Goal: Task Accomplishment & Management: Manage account settings

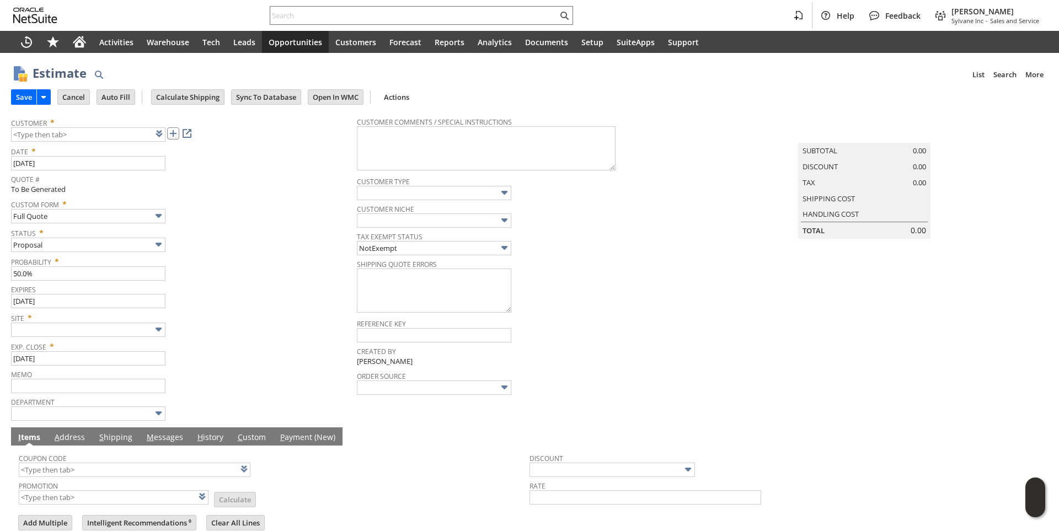
click at [175, 136] on link at bounding box center [173, 133] width 12 height 12
click at [146, 326] on input "text" at bounding box center [88, 330] width 154 height 14
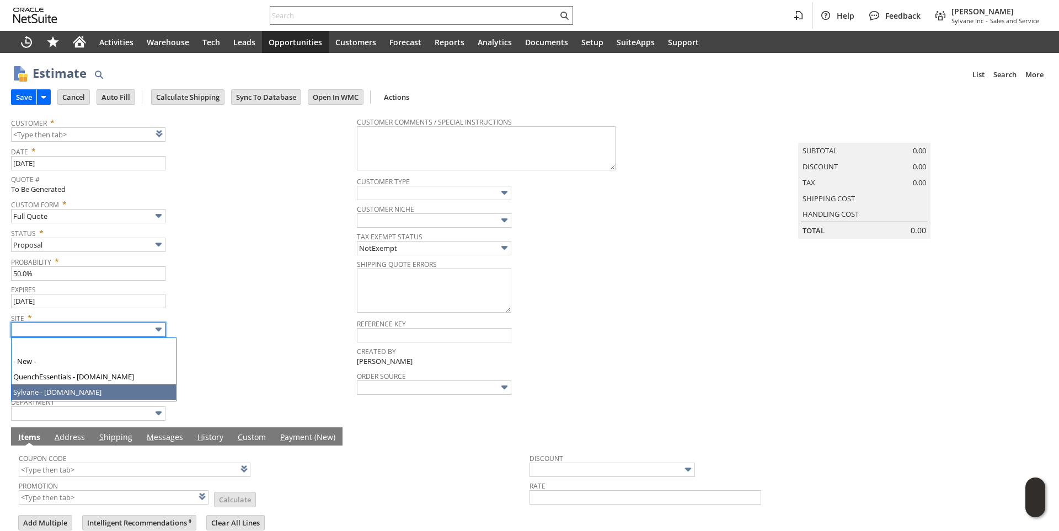
type input "Sylvane - [DOMAIN_NAME]"
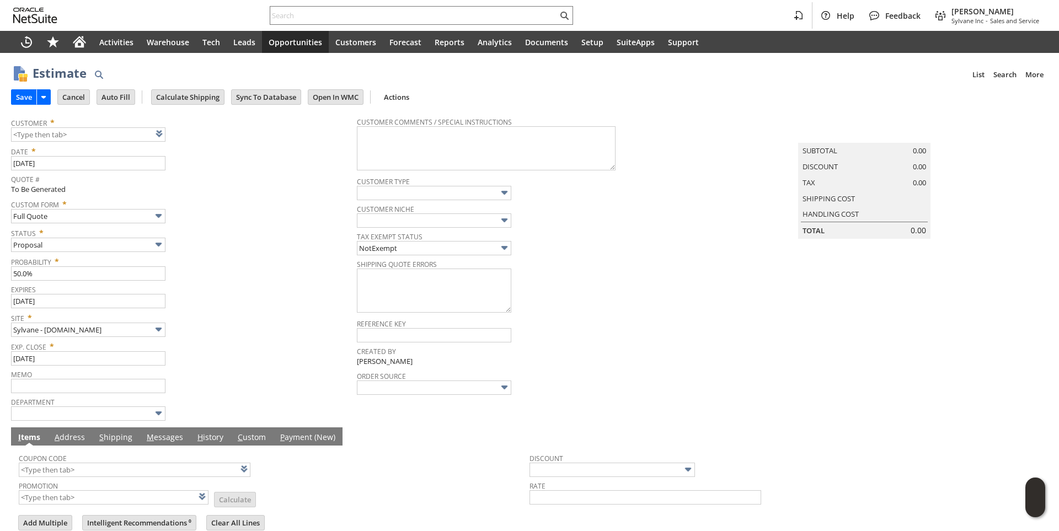
click at [232, 324] on div "Site * Sylvane - www.sylvane.com" at bounding box center [181, 323] width 340 height 28
type input "CU1235469 Walter Reed National Military Medical Center"
drag, startPoint x: 266, startPoint y: 287, endPoint x: 271, endPoint y: 246, distance: 41.7
click at [266, 287] on span "Expires" at bounding box center [181, 288] width 340 height 12
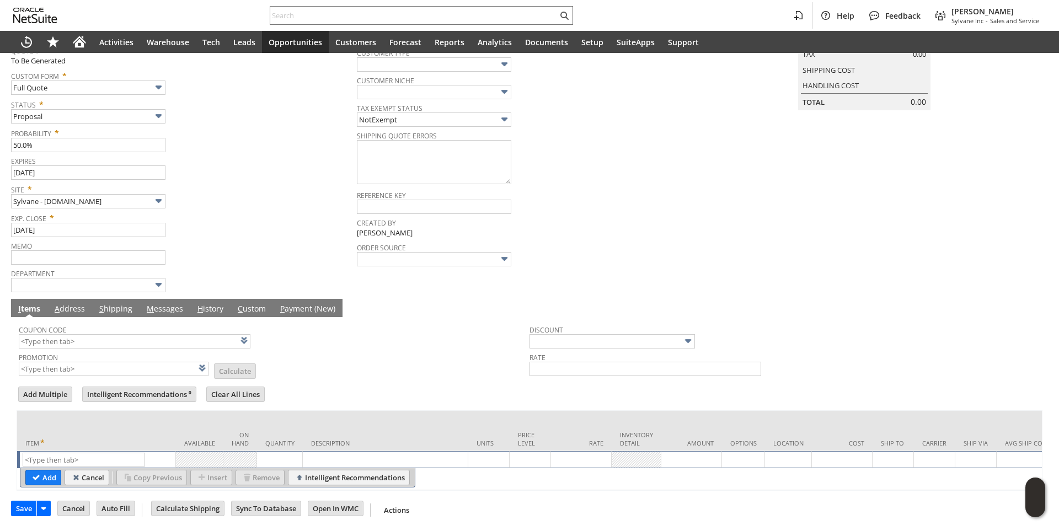
scroll to position [139, 0]
click at [57, 453] on input "text" at bounding box center [84, 460] width 122 height 14
paste input "dr3545"
type input "dr3545"
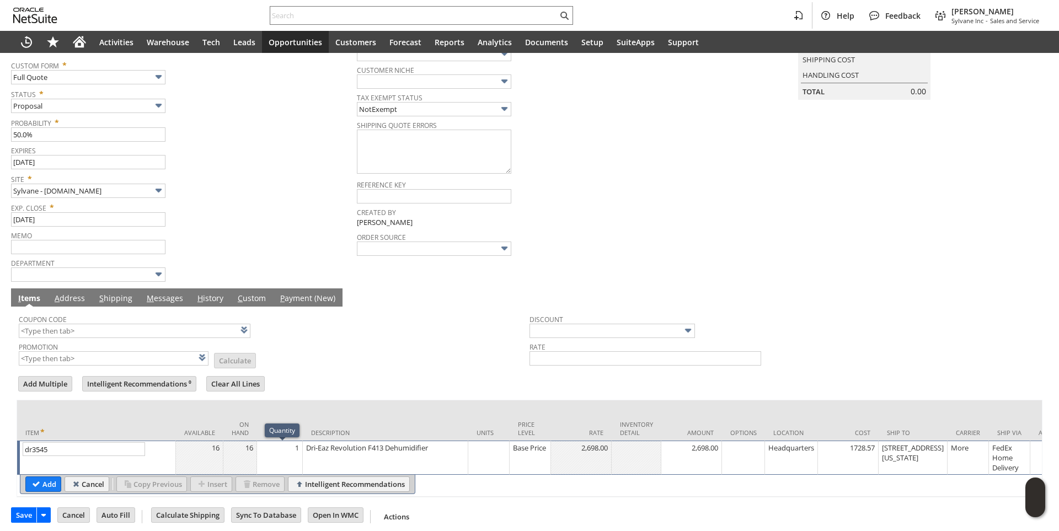
click at [295, 457] on td "1" at bounding box center [280, 458] width 46 height 34
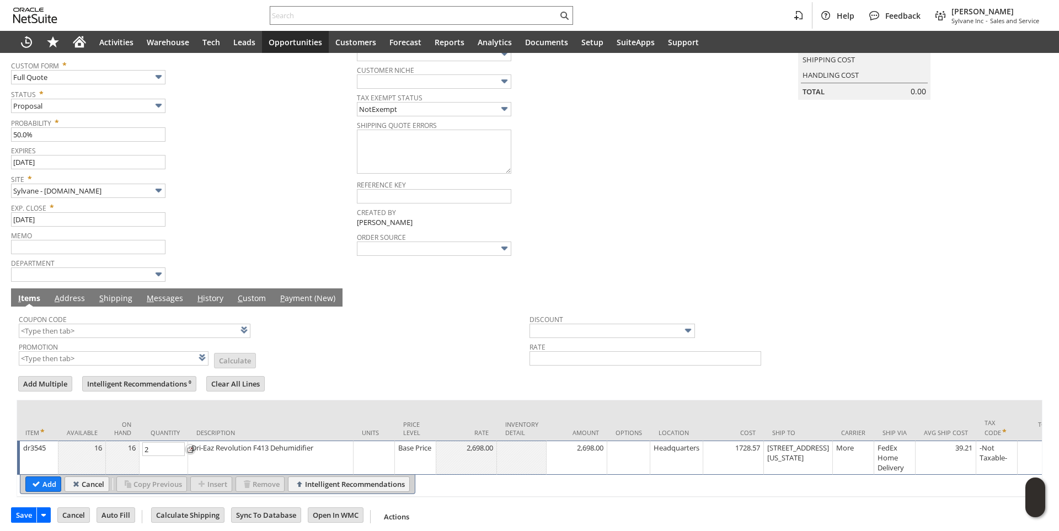
type input "2"
click at [44, 485] on input "Add" at bounding box center [43, 484] width 35 height 14
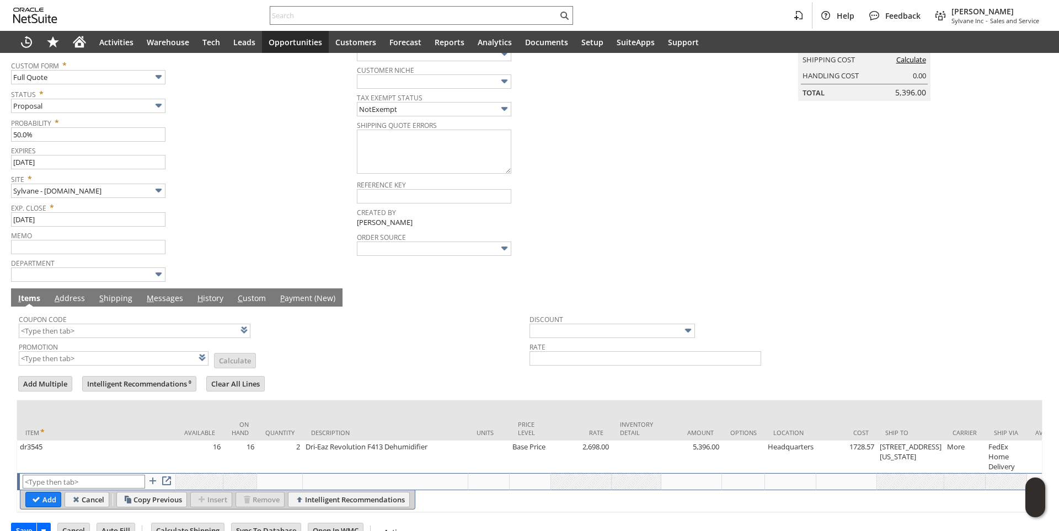
type input "Intelligent Recommendations¹⁰"
click at [80, 338] on input "text" at bounding box center [135, 331] width 232 height 14
type input "HR285"
type input "Promo Code"
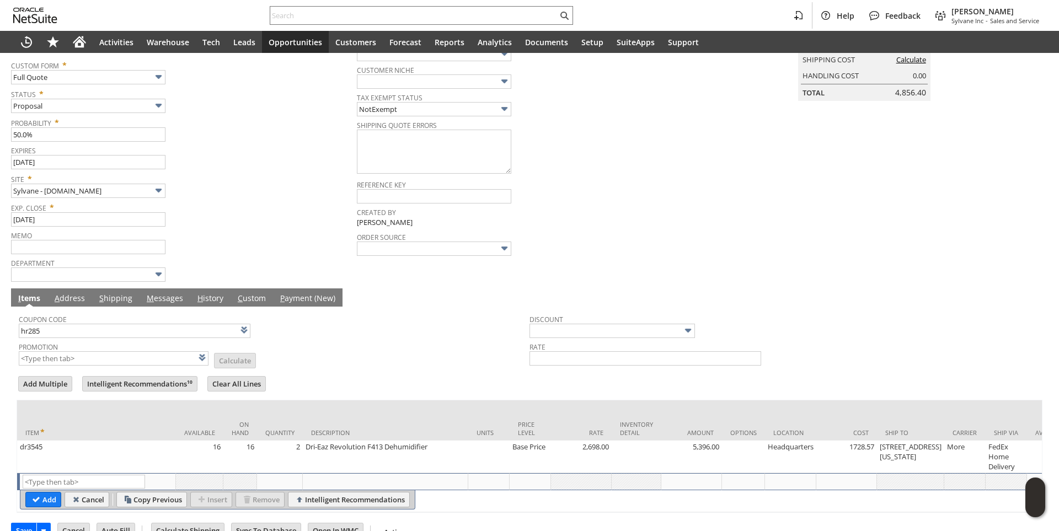
type input "-10.0%"
click at [297, 17] on input "text" at bounding box center [413, 15] width 287 height 13
click at [163, 303] on link "M essages" at bounding box center [165, 299] width 42 height 12
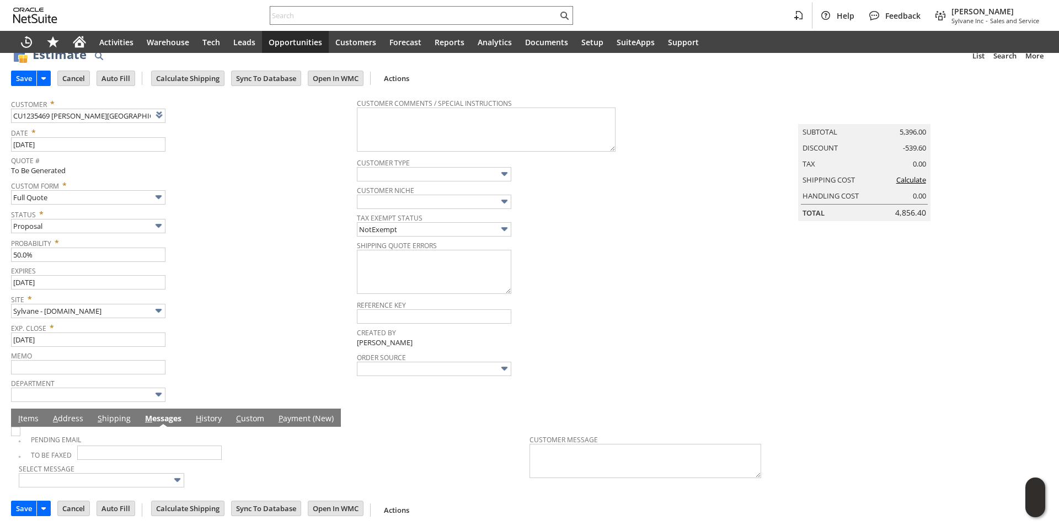
click at [20, 436] on img at bounding box center [15, 431] width 9 height 9
checkbox input "true"
click at [272, 302] on span "Site *" at bounding box center [181, 297] width 340 height 13
click at [201, 73] on input "Calculate Shipping" at bounding box center [188, 78] width 72 height 14
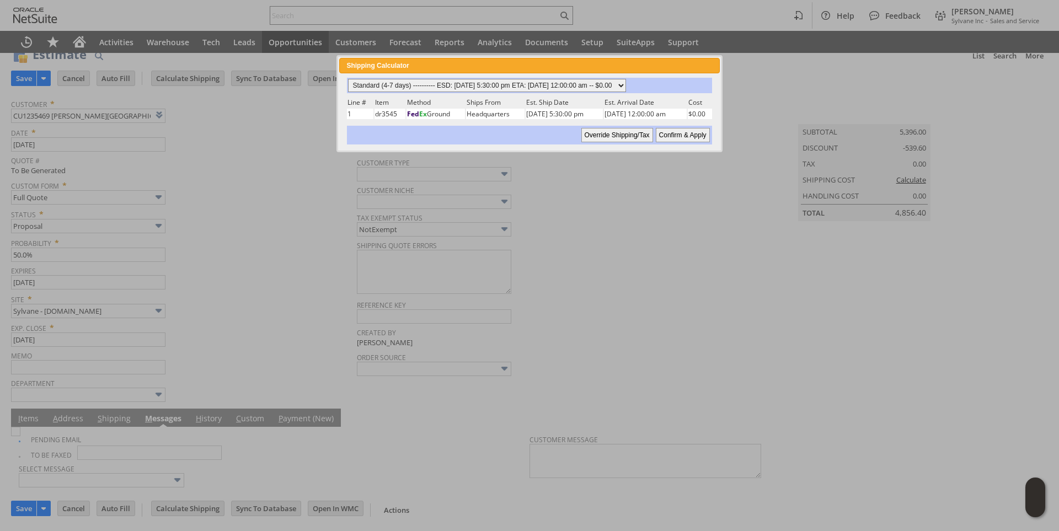
click at [626, 84] on select "Standard (4-7 days) ---------- ESD: 08/18/2025 5:30:00 pm ETA: 08/20/2025 12:00…" at bounding box center [487, 85] width 278 height 13
select select "3 Day ------------------------ ESD: 08/18/2025 5:30:00 pm ETA: 08/20/2025 12:00…"
click at [348, 79] on select "Standard (4-7 days) ---------- ESD: 08/18/2025 5:30:00 pm ETA: 08/20/2025 12:00…" at bounding box center [487, 85] width 278 height 13
click at [676, 135] on input "Confirm & Apply" at bounding box center [683, 135] width 54 height 14
type input "Government"
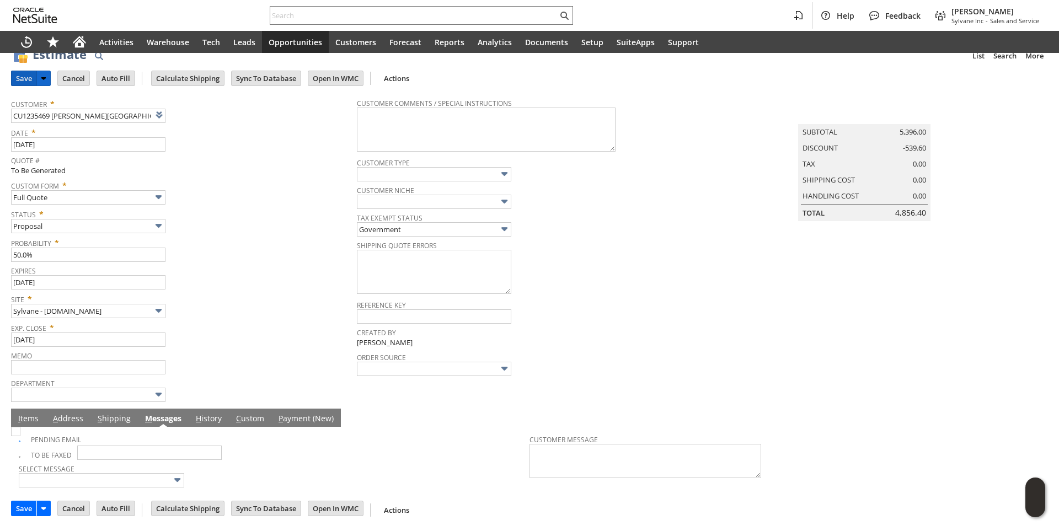
click at [28, 77] on input "Save" at bounding box center [24, 78] width 25 height 14
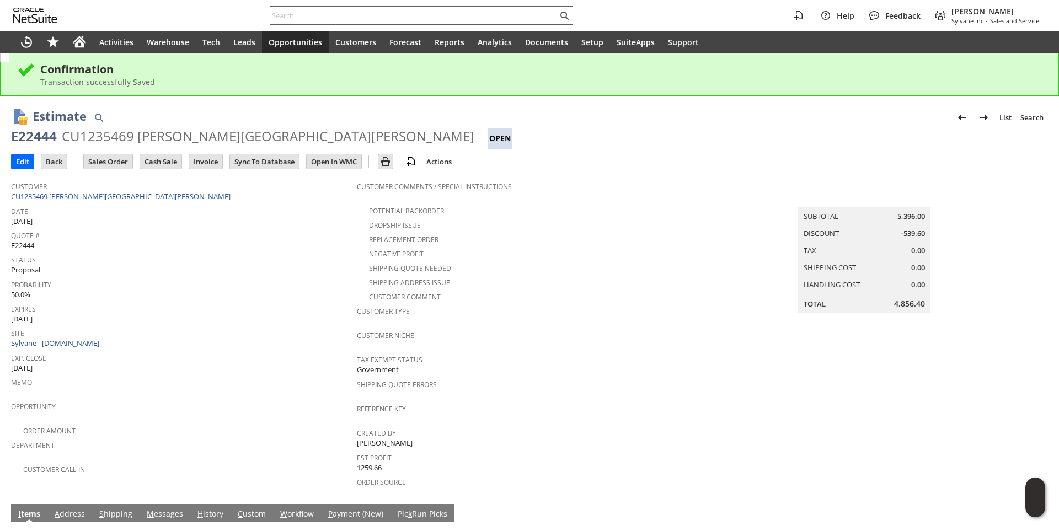
click at [293, 18] on input "text" at bounding box center [413, 15] width 287 height 13
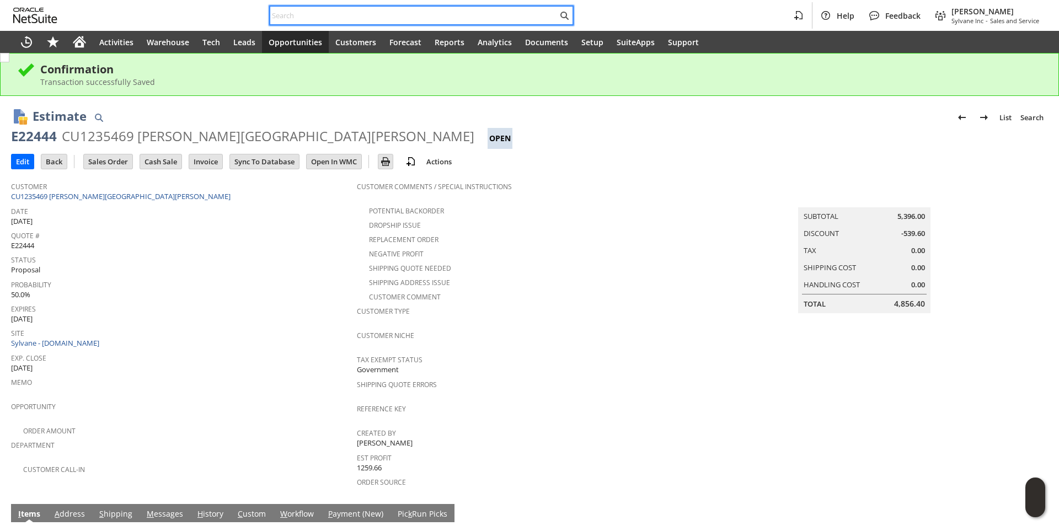
paste input "P217782"
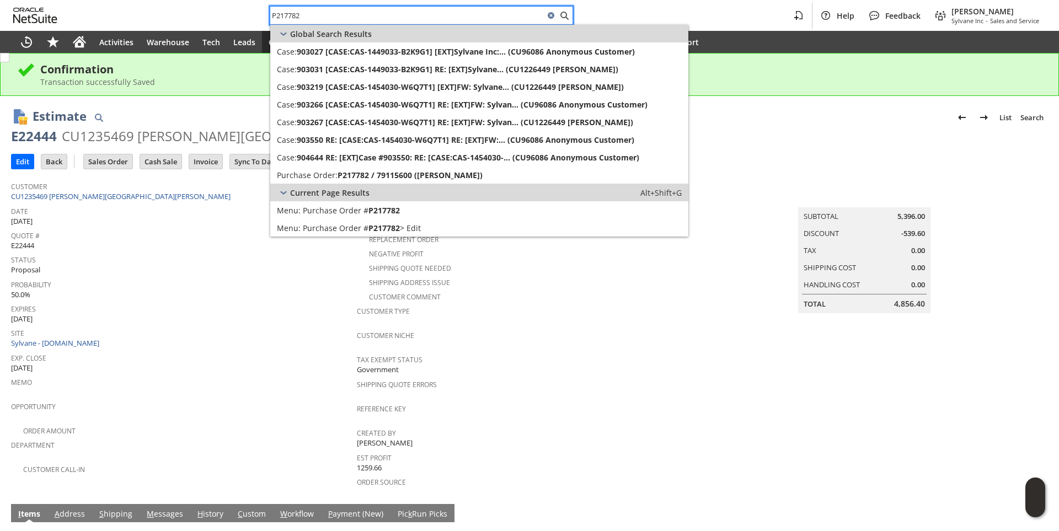
type input "P217782"
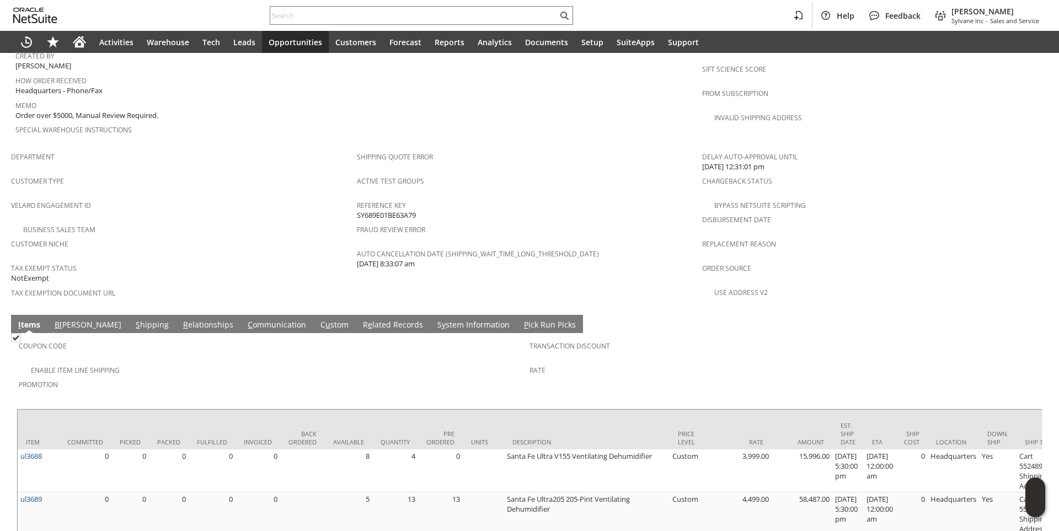
scroll to position [276, 0]
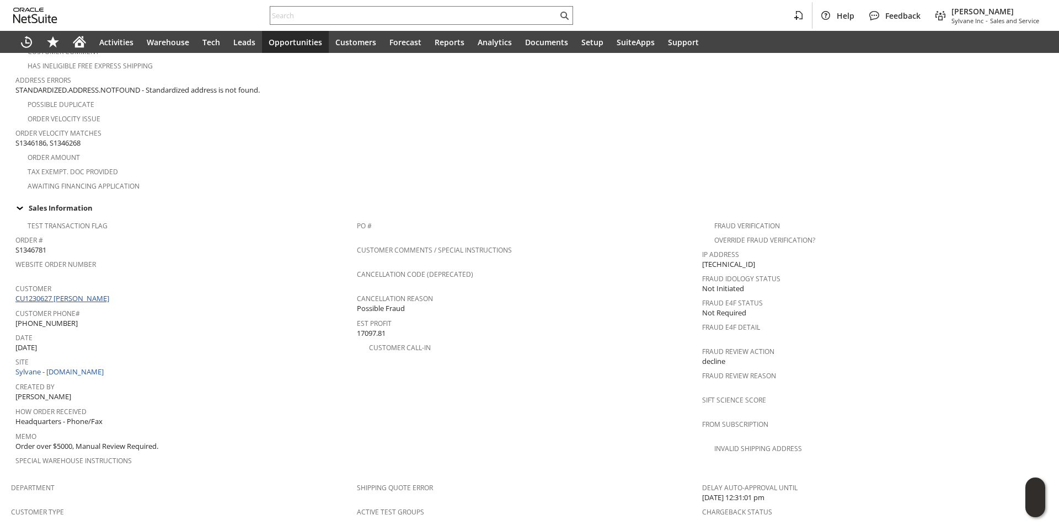
click at [99, 293] on link "CU1230627 [PERSON_NAME]" at bounding box center [63, 298] width 97 height 10
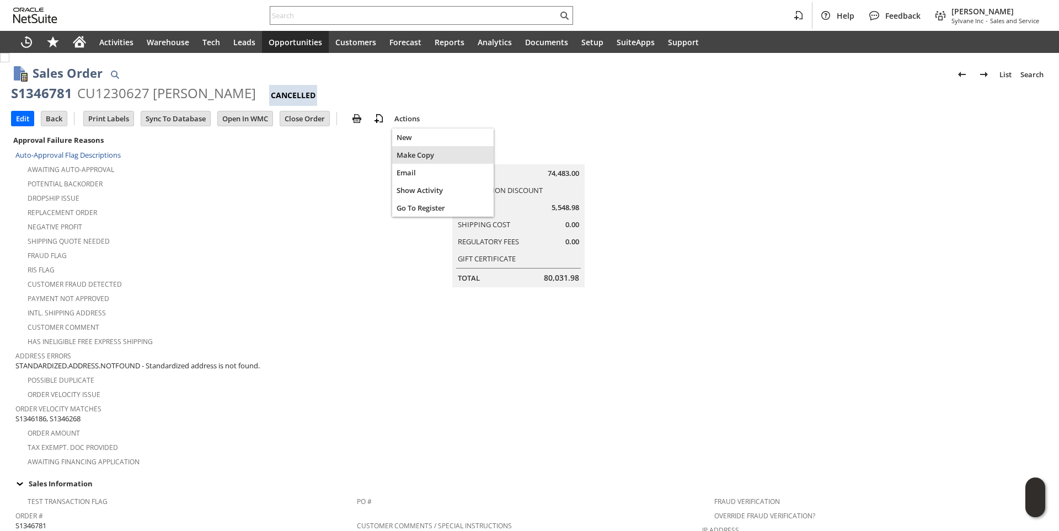
click at [420, 156] on span "Make Copy" at bounding box center [443, 155] width 93 height 10
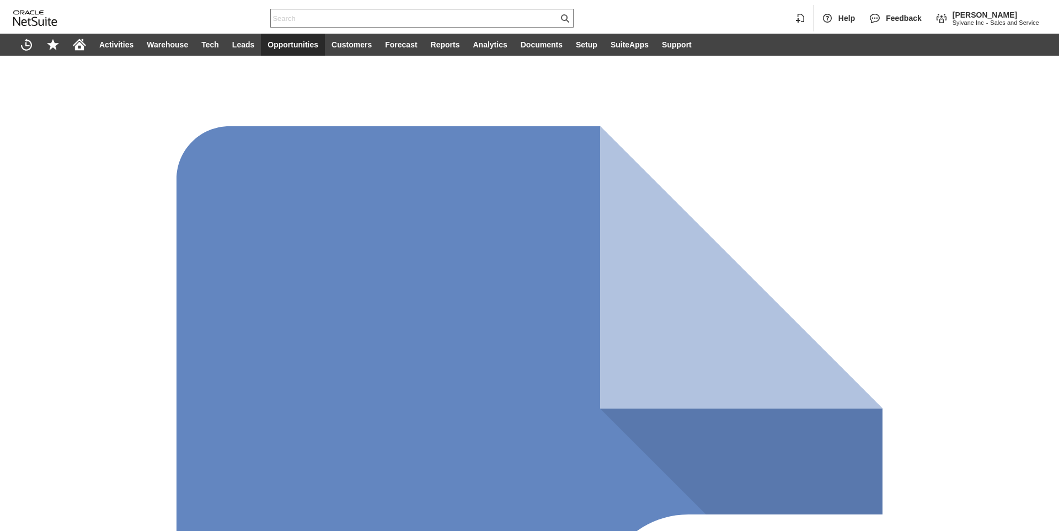
scroll to position [828, 0]
type input "Intelligent Recommendations¹⁰"
type input "Add"
type input "Copy Previous"
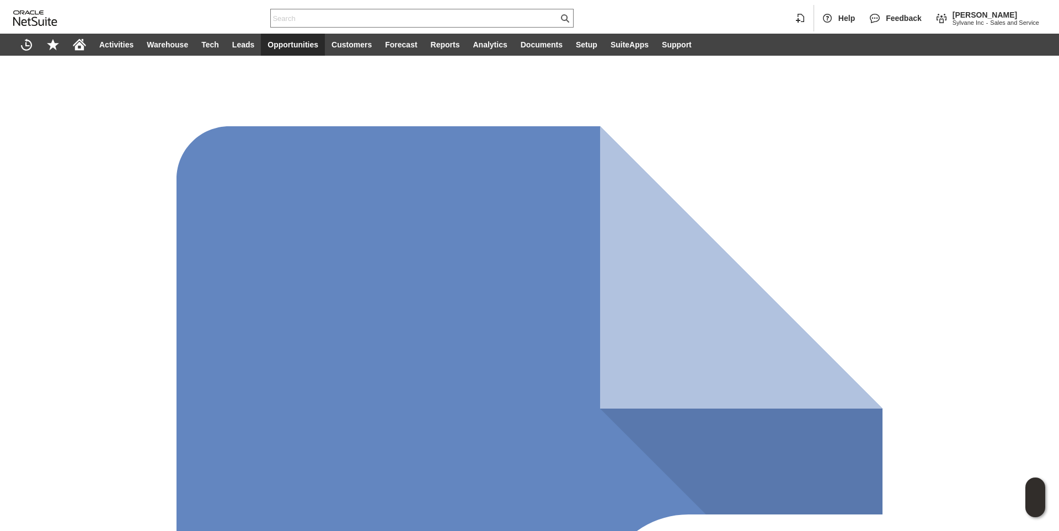
scroll to position [0, 0]
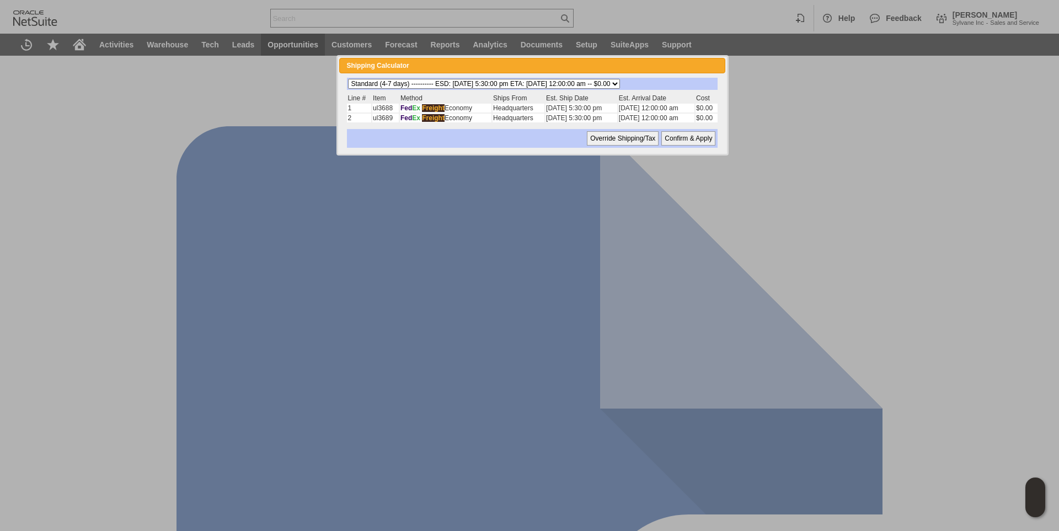
click at [620, 84] on select "Standard (4-7 days) ---------- ESD: 08/18/2025 5:30:00 pm ETA: 08/26/2025 12:00…" at bounding box center [484, 84] width 272 height 10
click at [348, 79] on select "Standard (4-7 days) ---------- ESD: 08/18/2025 5:30:00 pm ETA: 08/26/2025 12:00…" at bounding box center [484, 84] width 272 height 10
click at [685, 146] on input "Confirm & Apply" at bounding box center [688, 138] width 54 height 14
type input "Add"
type input "Copy Previous"
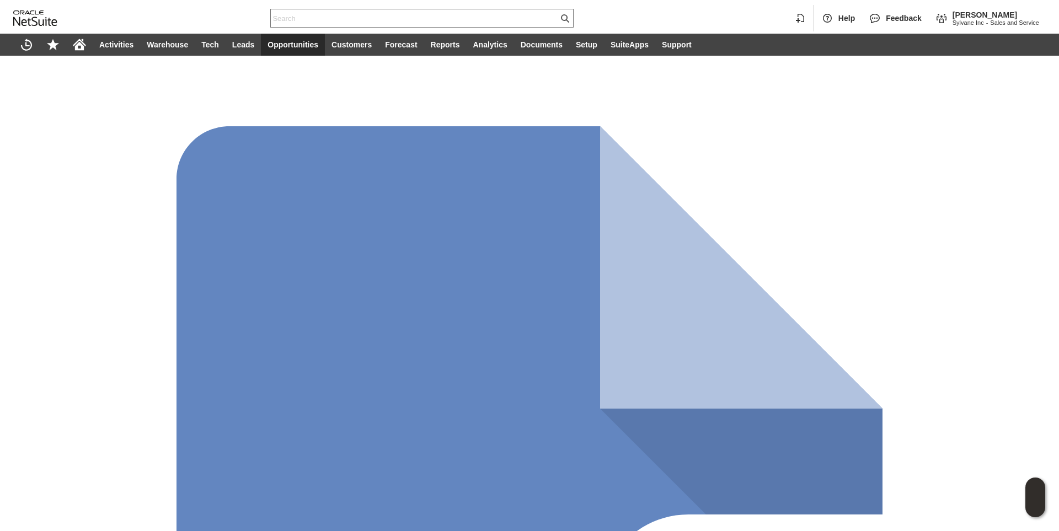
scroll to position [772, 0]
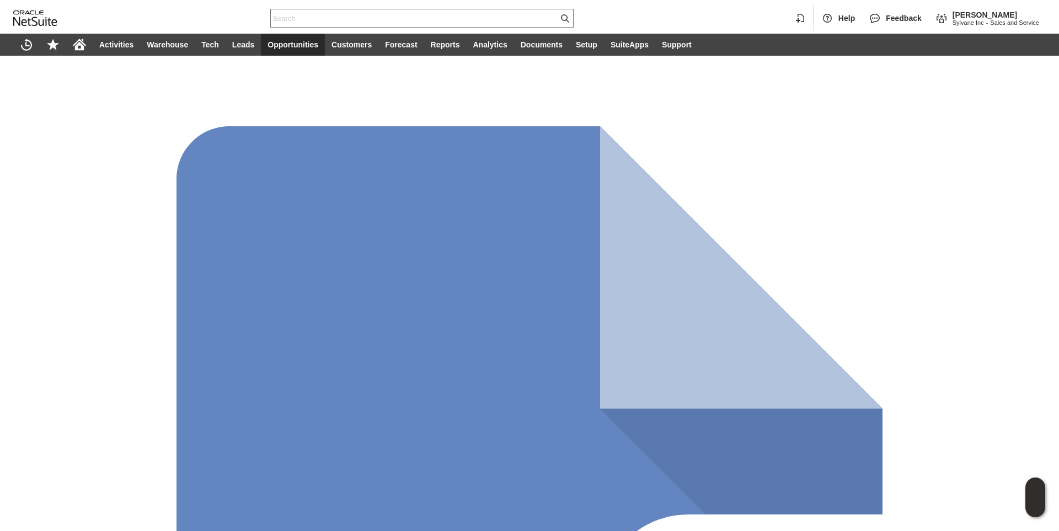
type input "Wire Transfer"
checkbox input "false"
drag, startPoint x: 165, startPoint y: 299, endPoint x: -15, endPoint y: 299, distance: 179.8
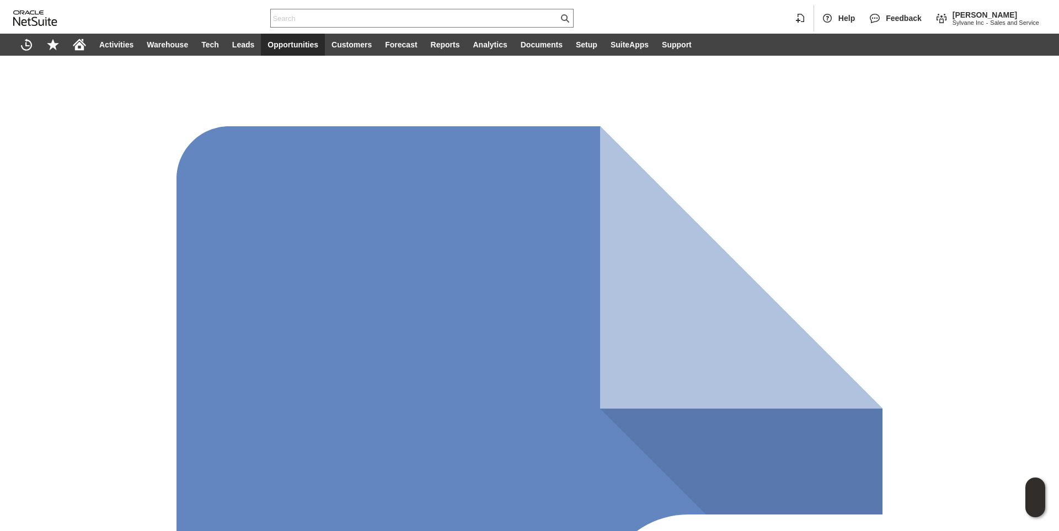
click at [0, 299] on html "Help Feedback Brock Bare Sylvane Inc - Sales and Service Activities Warehouse T…" at bounding box center [529, 265] width 1059 height 531
type input "wire cleared by Amie"
drag, startPoint x: 18, startPoint y: 118, endPoint x: 322, endPoint y: 281, distance: 344.2
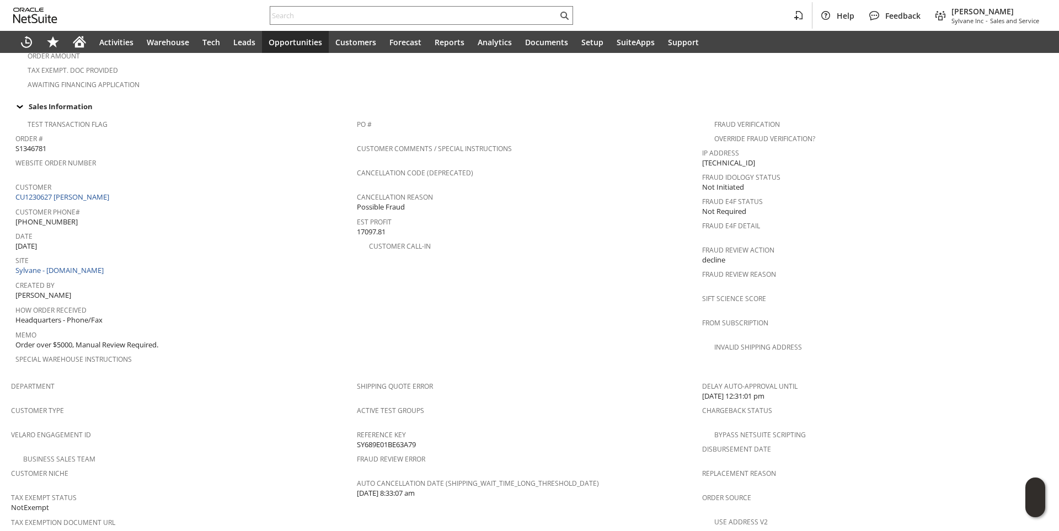
scroll to position [359, 0]
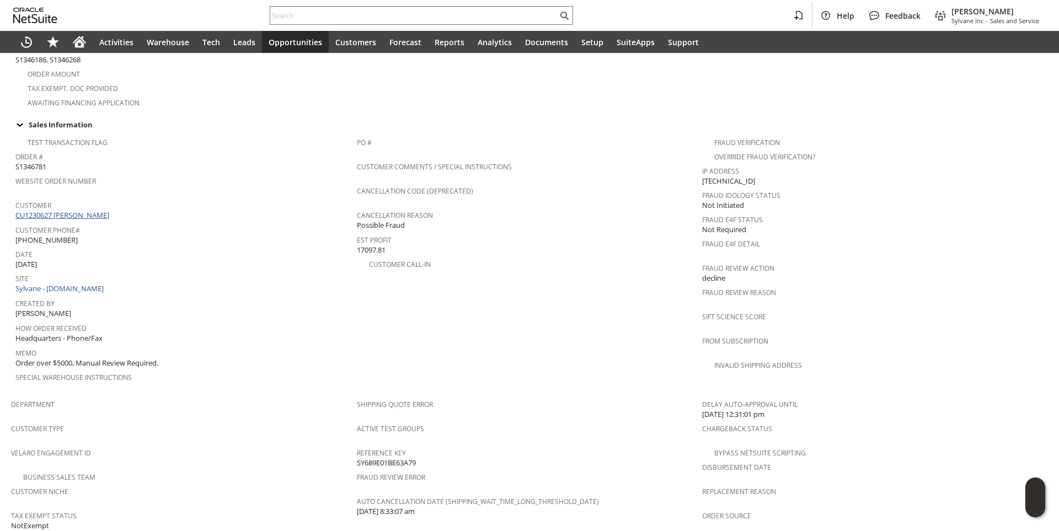
click at [95, 210] on link "CU1230627 [PERSON_NAME]" at bounding box center [63, 215] width 97 height 10
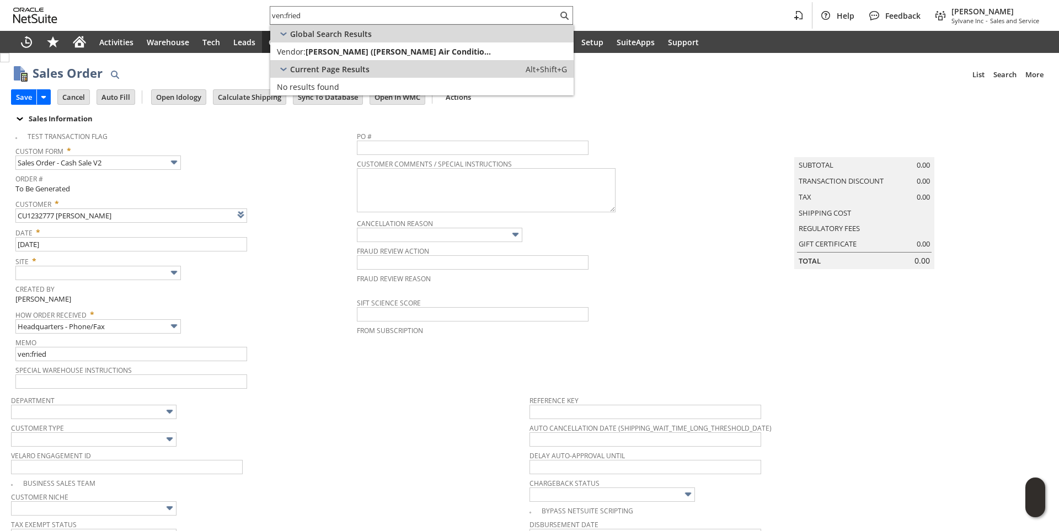
click at [290, 273] on div "Site *" at bounding box center [183, 267] width 336 height 28
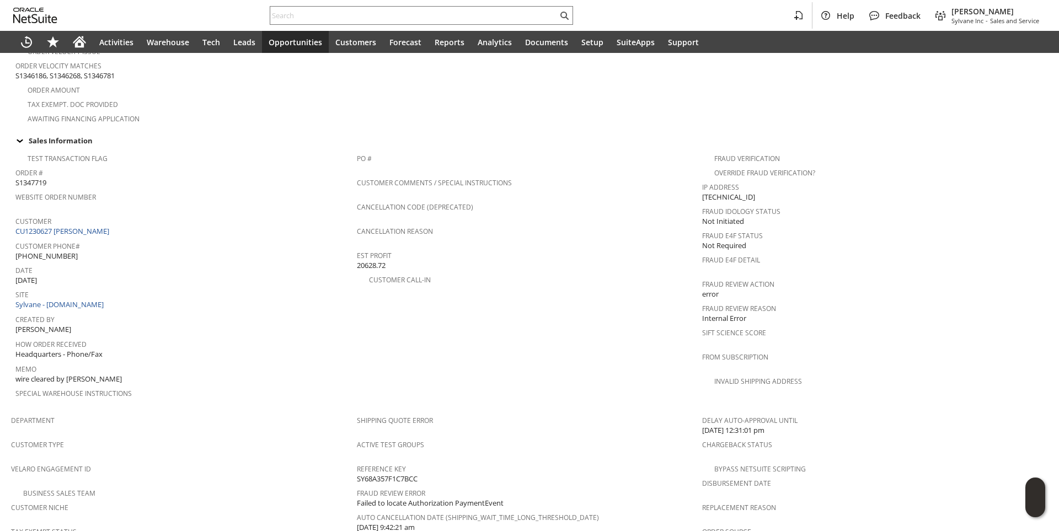
scroll to position [678, 0]
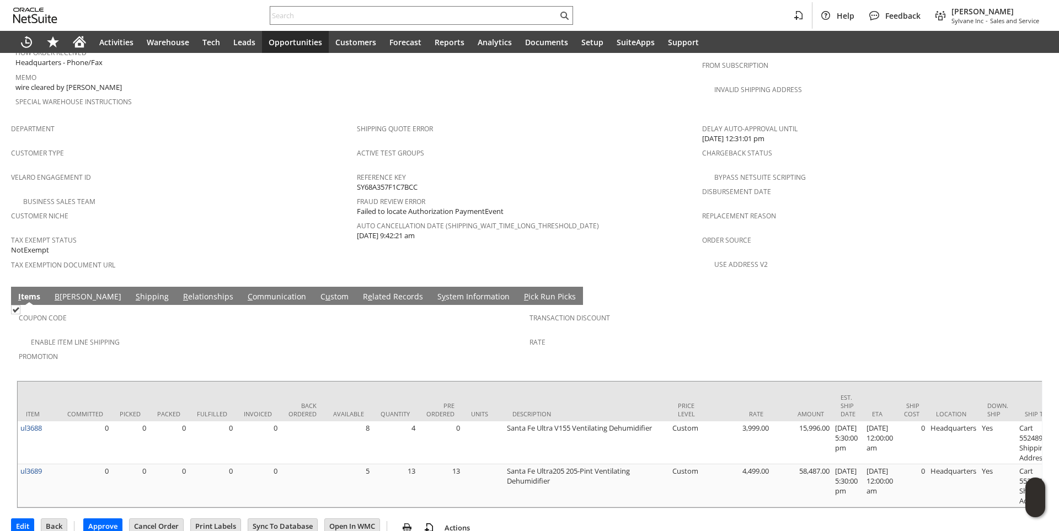
click at [245, 291] on link "C ommunication" at bounding box center [277, 297] width 64 height 12
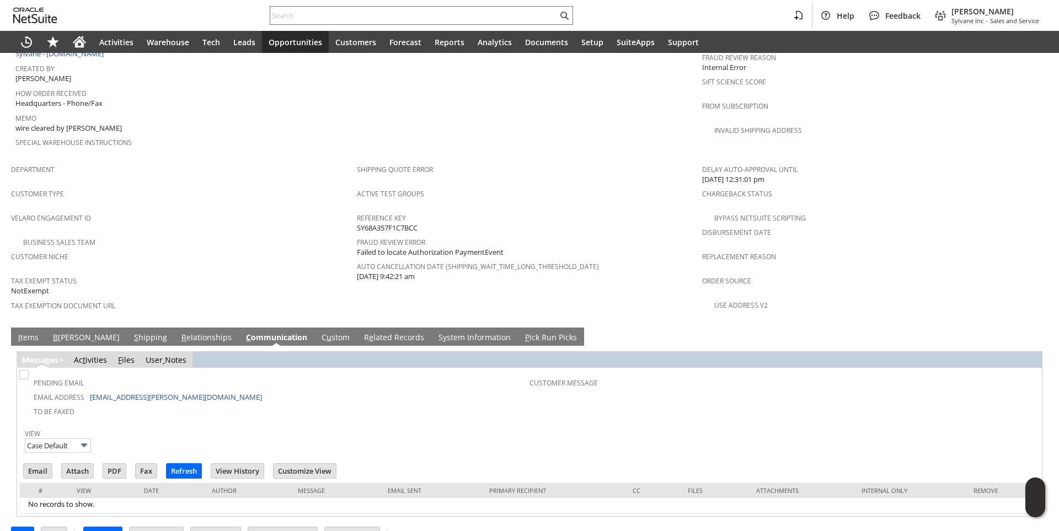
scroll to position [0, 0]
click at [39, 464] on input "Email" at bounding box center [38, 471] width 28 height 14
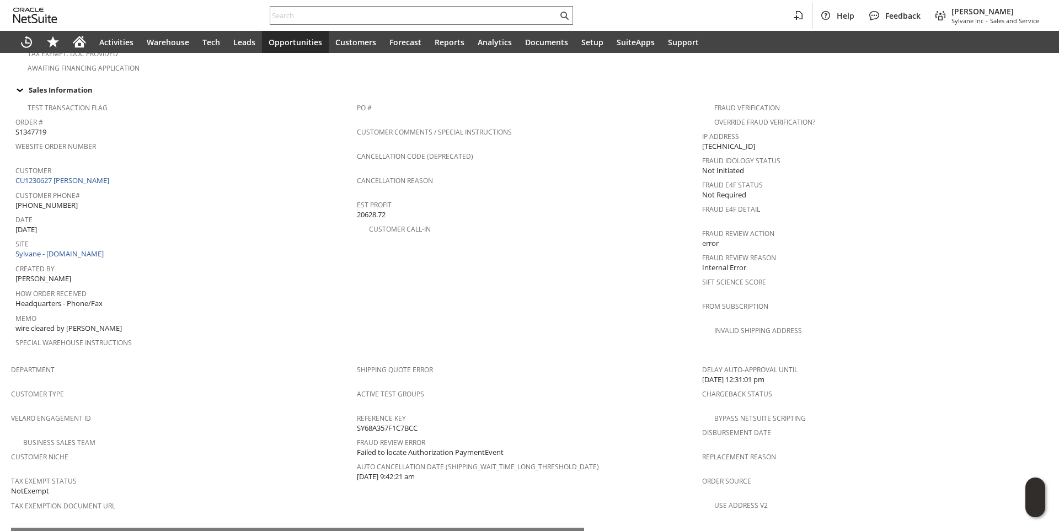
scroll to position [361, 0]
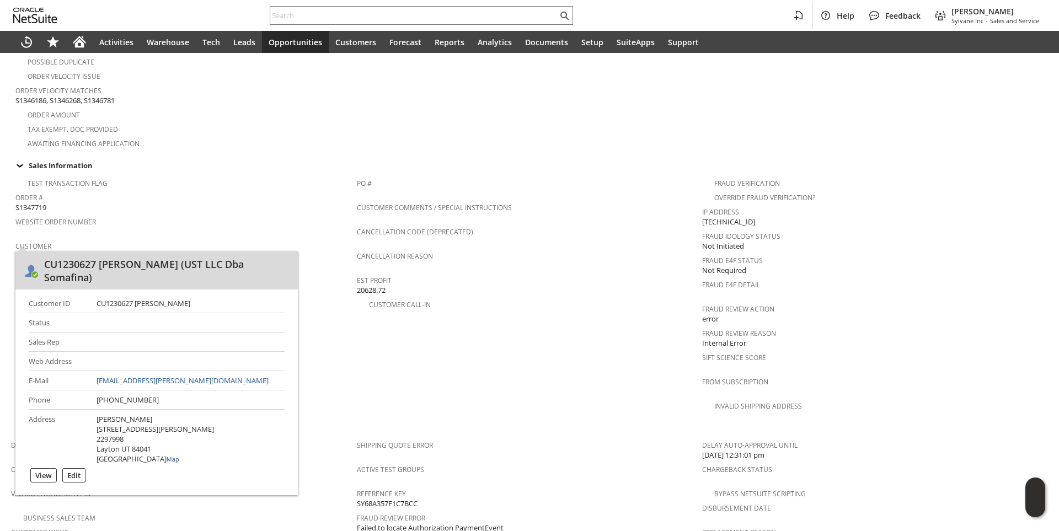
click at [99, 251] on link "CU1230627 [PERSON_NAME]" at bounding box center [63, 256] width 97 height 10
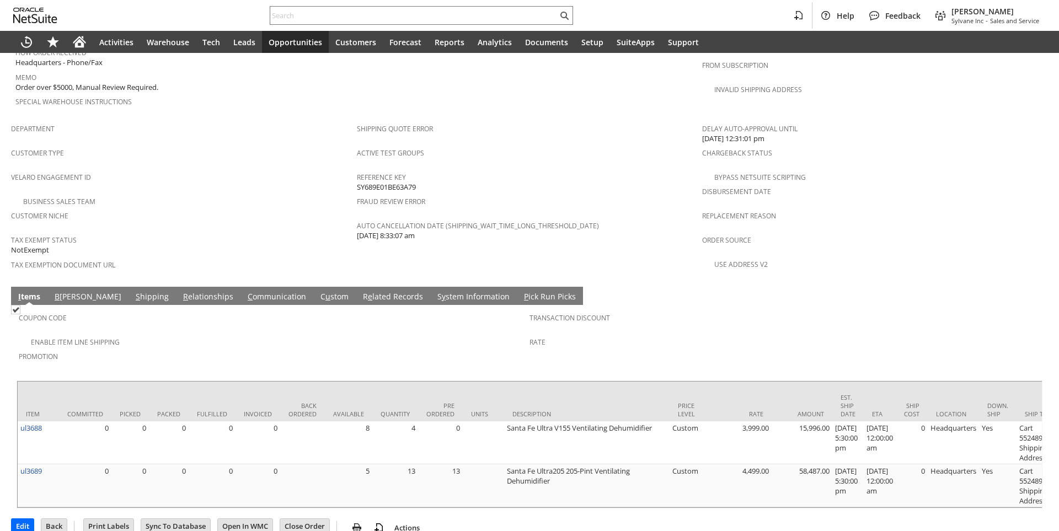
click at [245, 291] on link "C ommunication" at bounding box center [277, 297] width 64 height 12
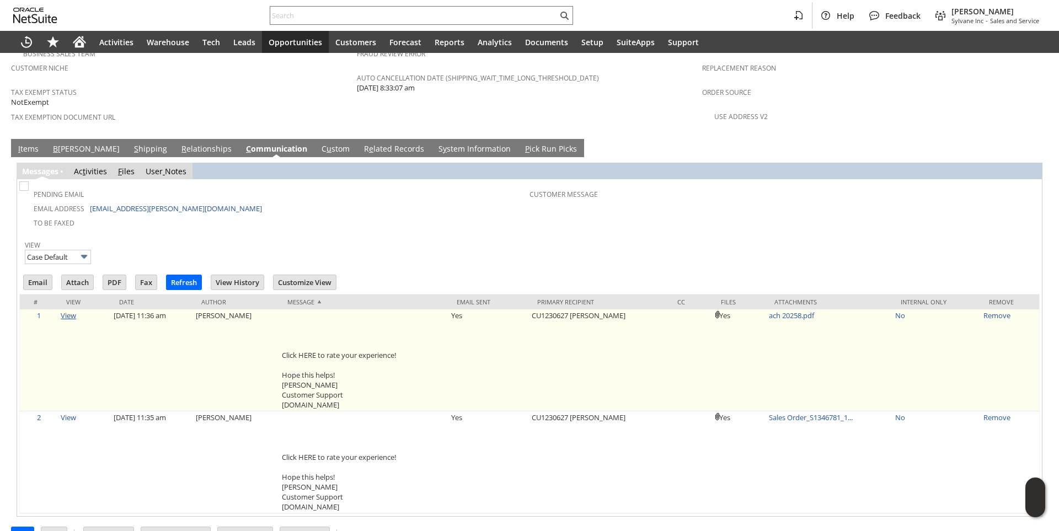
click at [66, 311] on link "View" at bounding box center [68, 316] width 15 height 10
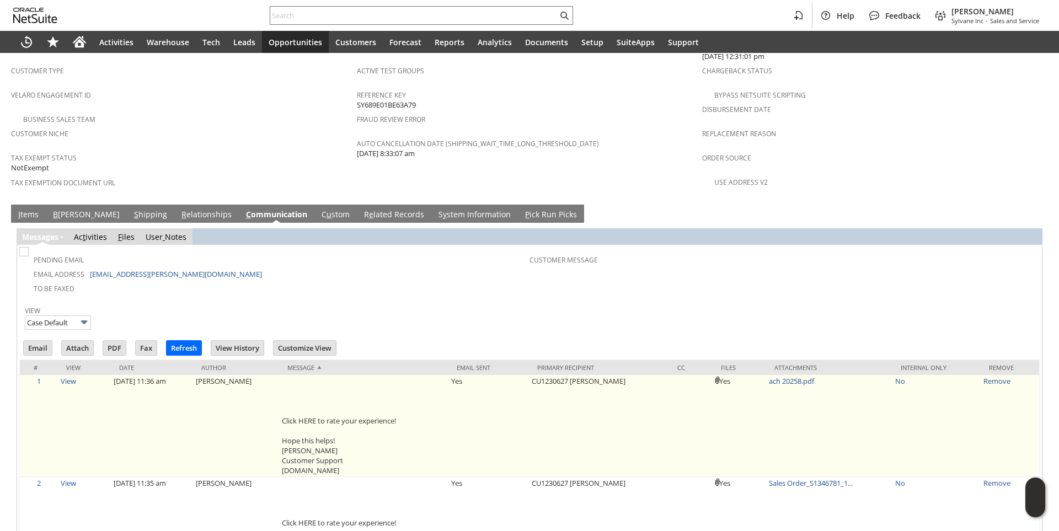
scroll to position [783, 0]
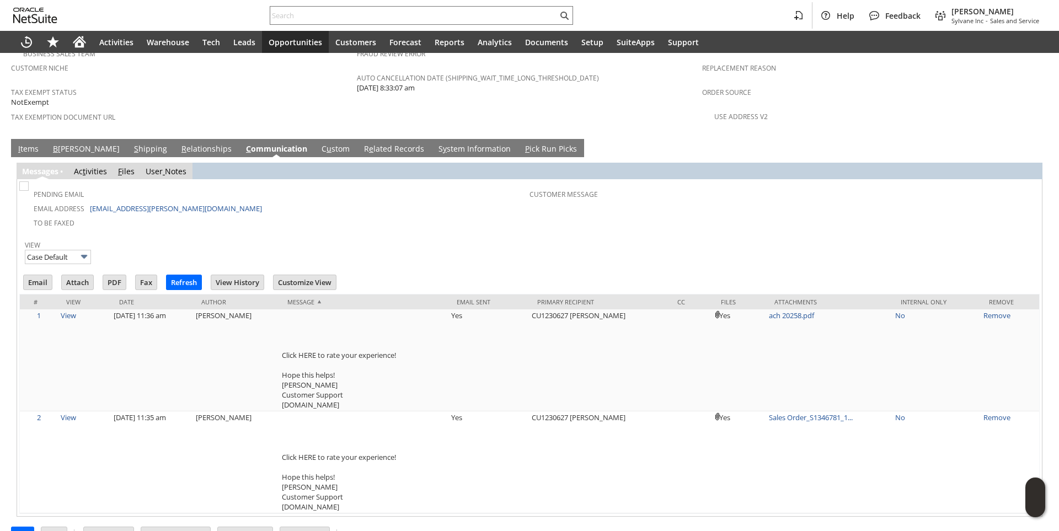
click at [24, 143] on link "I tems" at bounding box center [28, 149] width 26 height 12
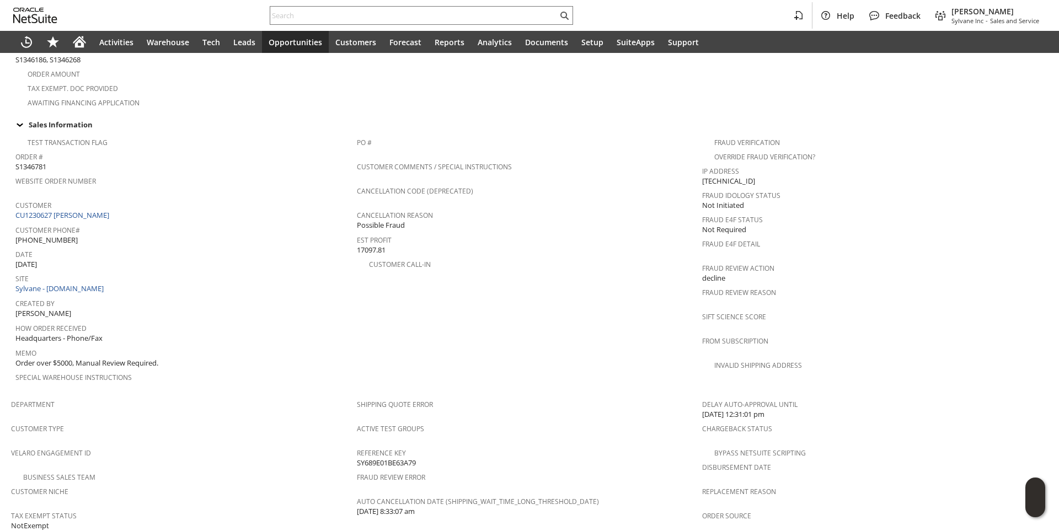
scroll to position [0, 0]
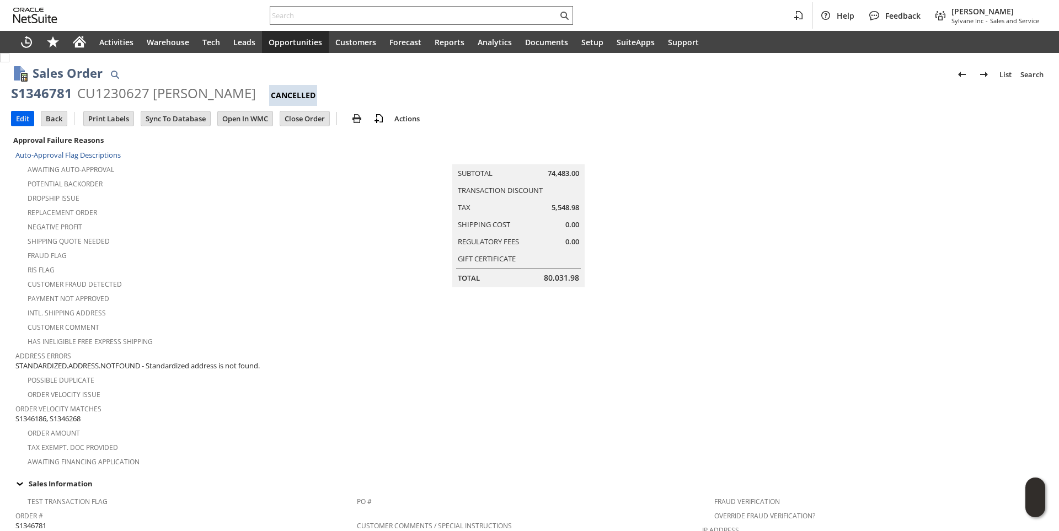
click at [22, 121] on input "Edit" at bounding box center [23, 118] width 22 height 14
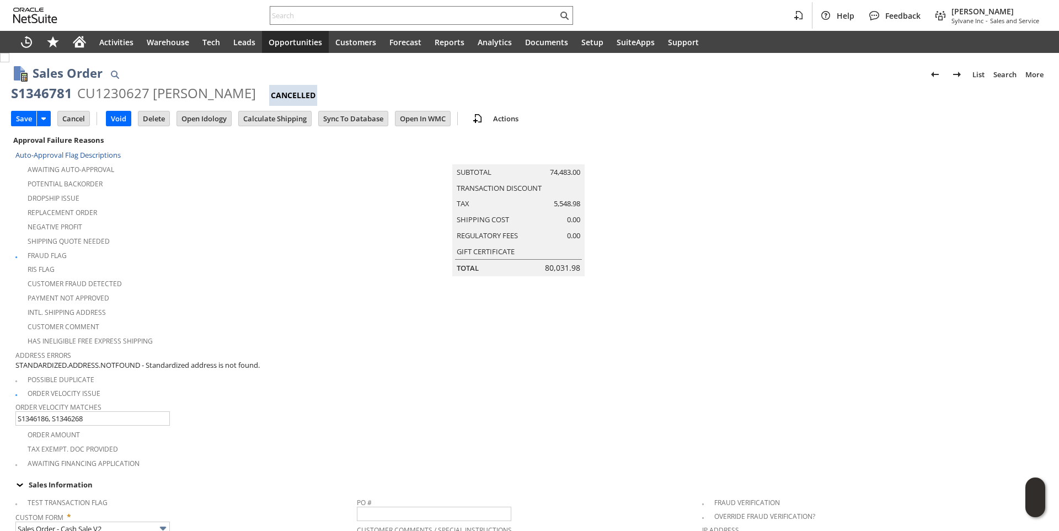
type input "Add"
type input "Copy Previous"
type input "Intelligent Recommendations¹⁰"
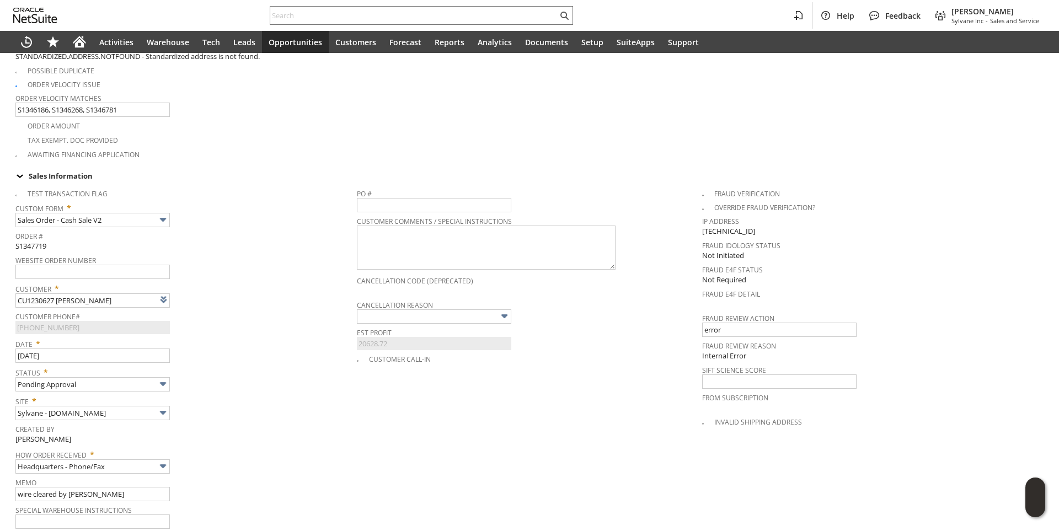
type input "Intelligent Recommendations¹⁰"
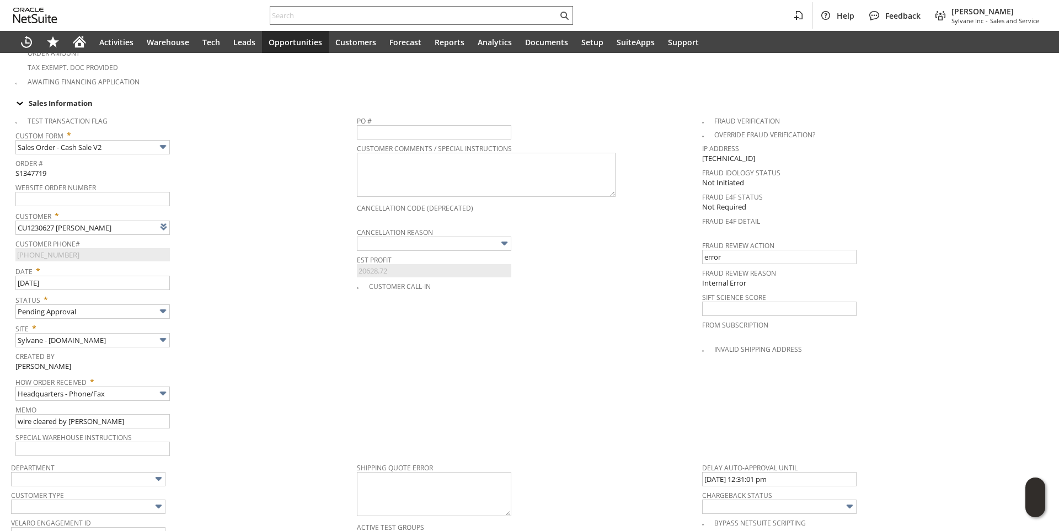
scroll to position [474, 0]
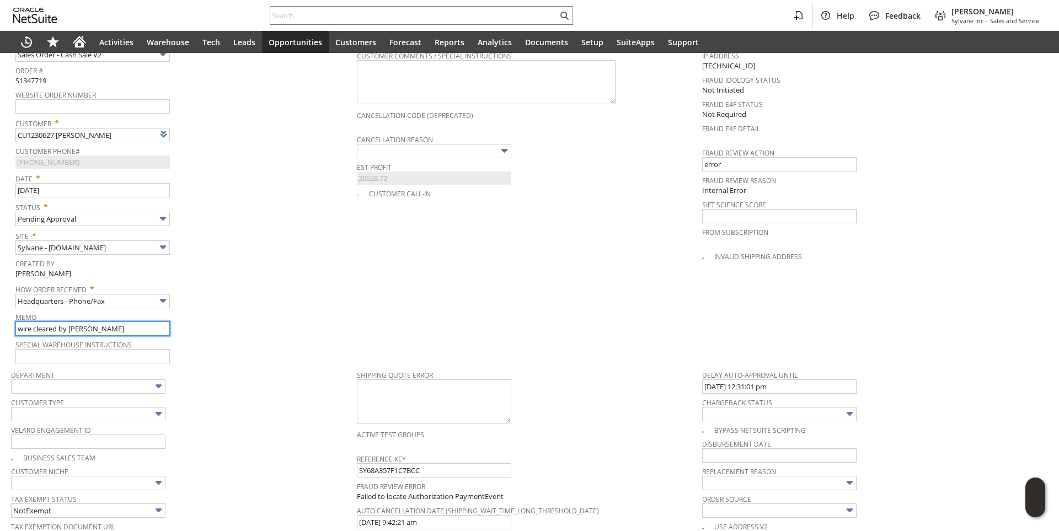
click at [109, 322] on input "wire cleared by [PERSON_NAME]" at bounding box center [92, 329] width 154 height 14
type input "wire cleared by [PERSON_NAME]/ship what we have and dropship the rest"
click at [286, 329] on td "Memo wire cleared by [PERSON_NAME]/ship what we have and dropship the rest" at bounding box center [185, 323] width 341 height 28
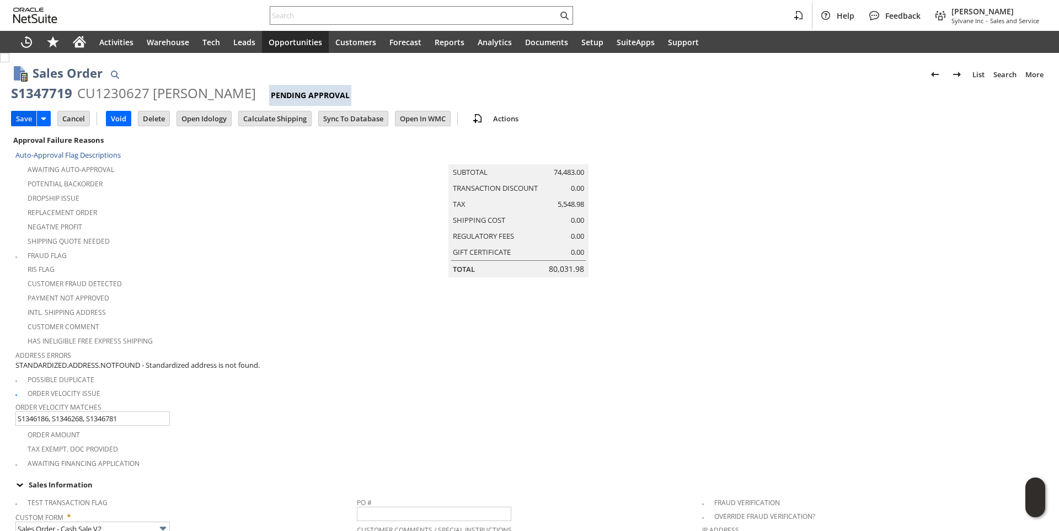
click at [26, 116] on input "Save" at bounding box center [24, 118] width 25 height 14
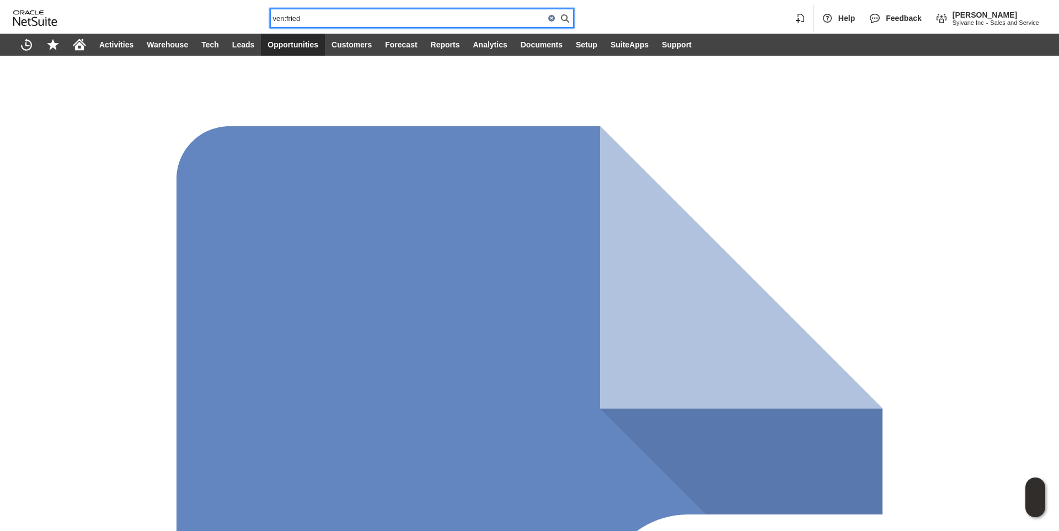
click at [314, 16] on input "ven:fried" at bounding box center [408, 18] width 274 height 13
paste input "SY685EF32D192CE"
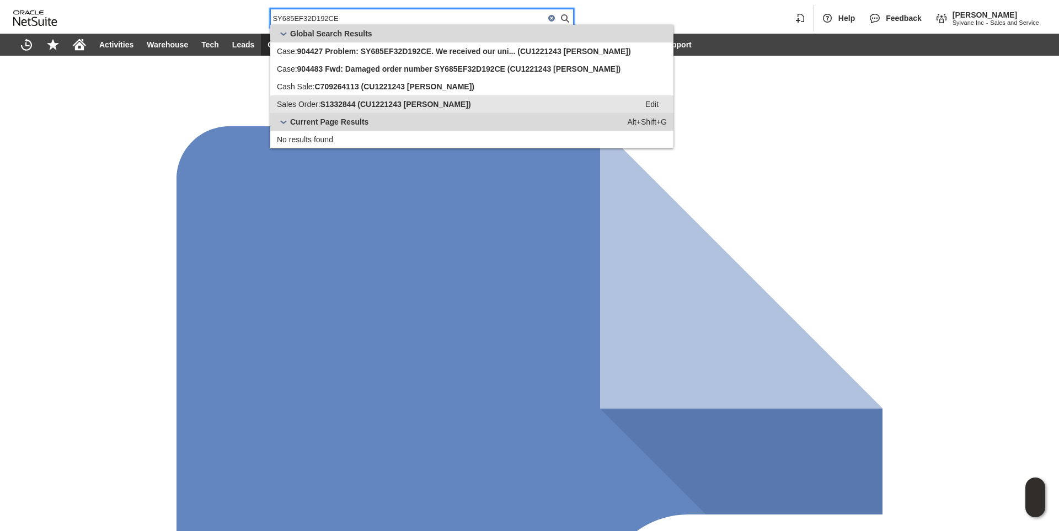
type input "SY685EF32D192CE"
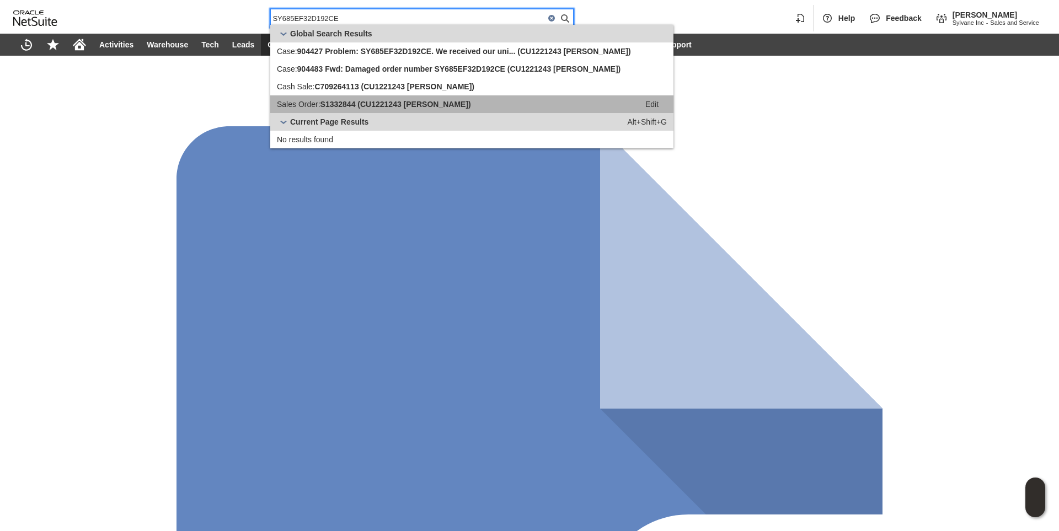
click at [339, 108] on span "S1332844 (CU1221243 [PERSON_NAME])" at bounding box center [395, 104] width 151 height 9
